Goal: Task Accomplishment & Management: Manage account settings

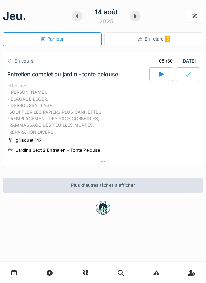
click at [160, 76] on icon at bounding box center [161, 74] width 4 height 5
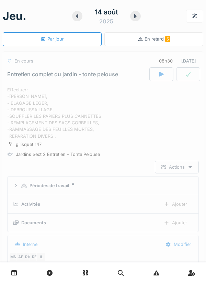
scroll to position [24, 0]
